Goal: Find specific page/section: Find specific page/section

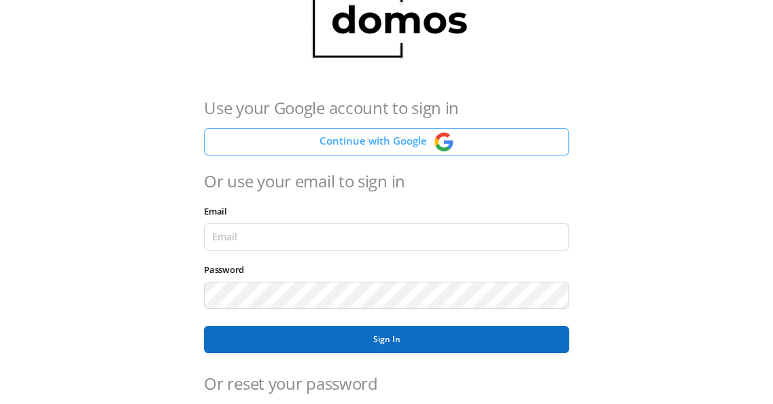
scroll to position [68, 0]
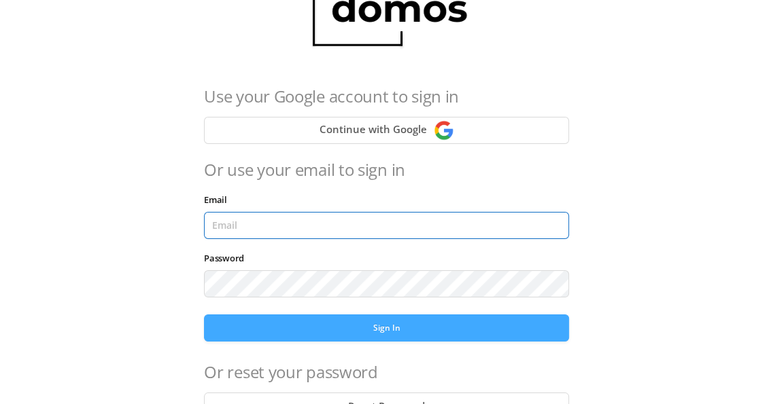
type input "sbenesch@verizon.net"
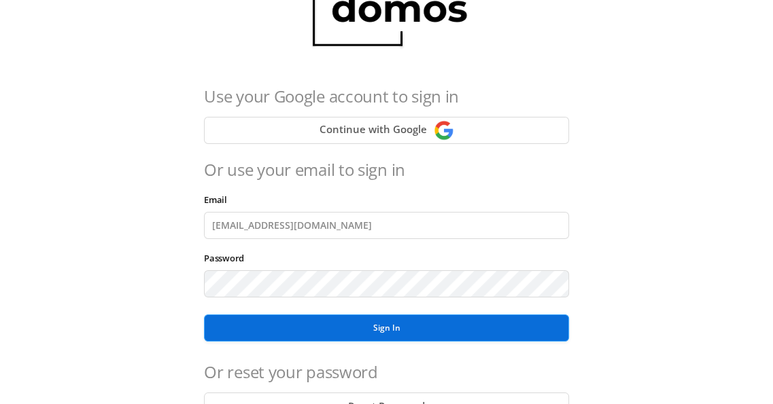
click at [368, 325] on button "Sign In" at bounding box center [386, 328] width 365 height 27
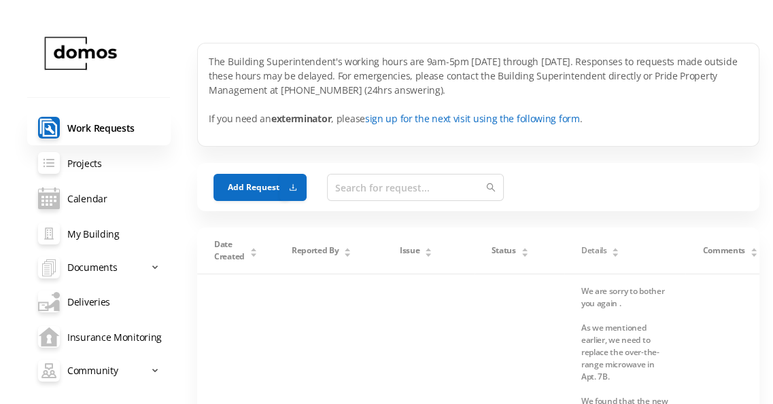
scroll to position [68, 0]
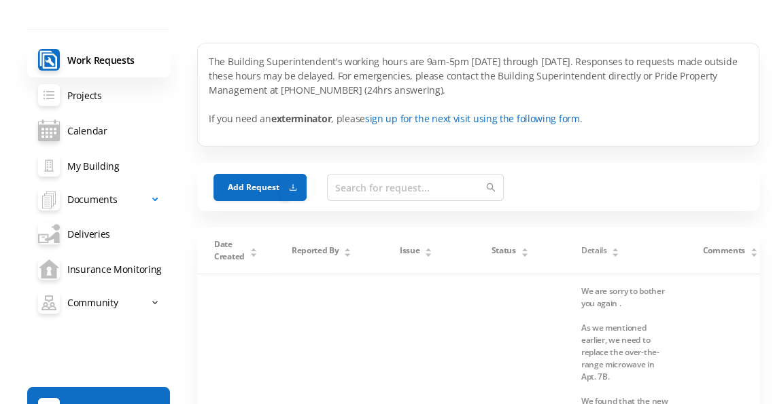
click at [107, 201] on span "Documents" at bounding box center [92, 199] width 50 height 27
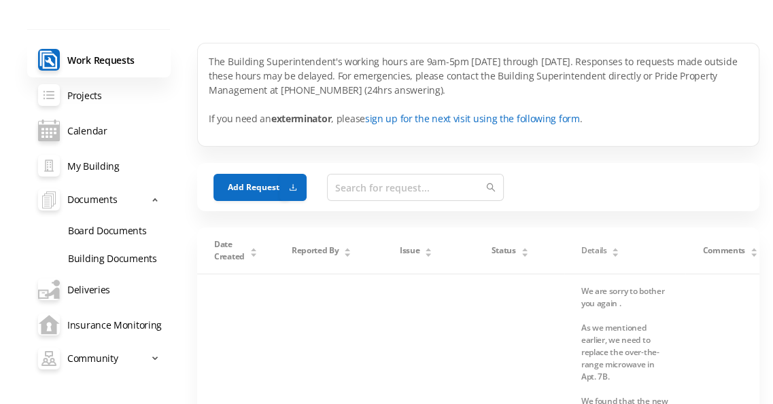
click at [120, 231] on link "Board Documents" at bounding box center [114, 230] width 114 height 28
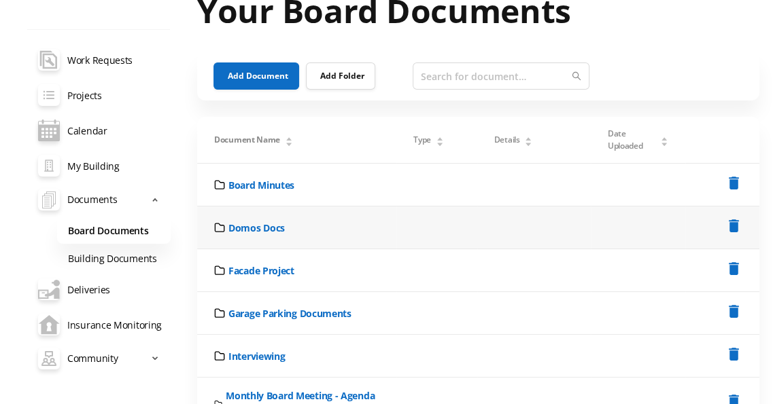
scroll to position [68, 0]
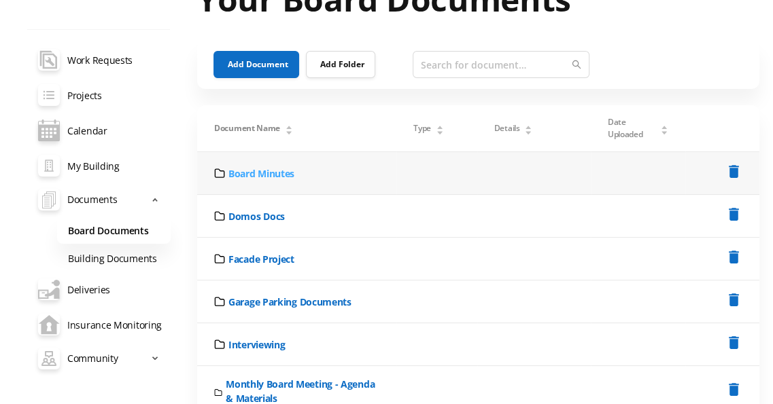
click at [271, 173] on link "Board Minutes" at bounding box center [261, 174] width 66 height 14
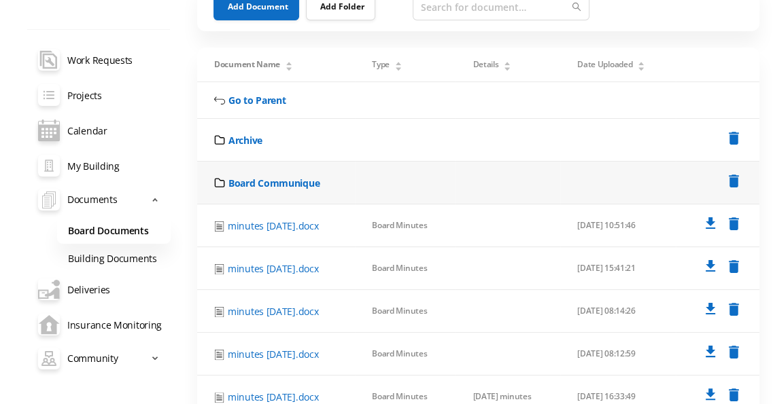
scroll to position [136, 0]
